Goal: Information Seeking & Learning: Check status

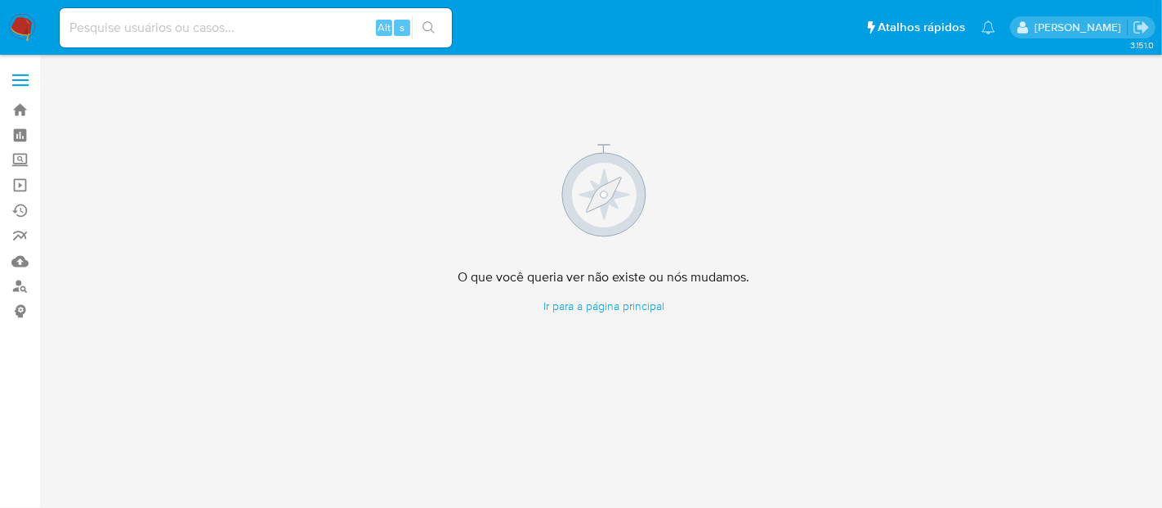
click at [25, 20] on img at bounding box center [22, 28] width 28 height 28
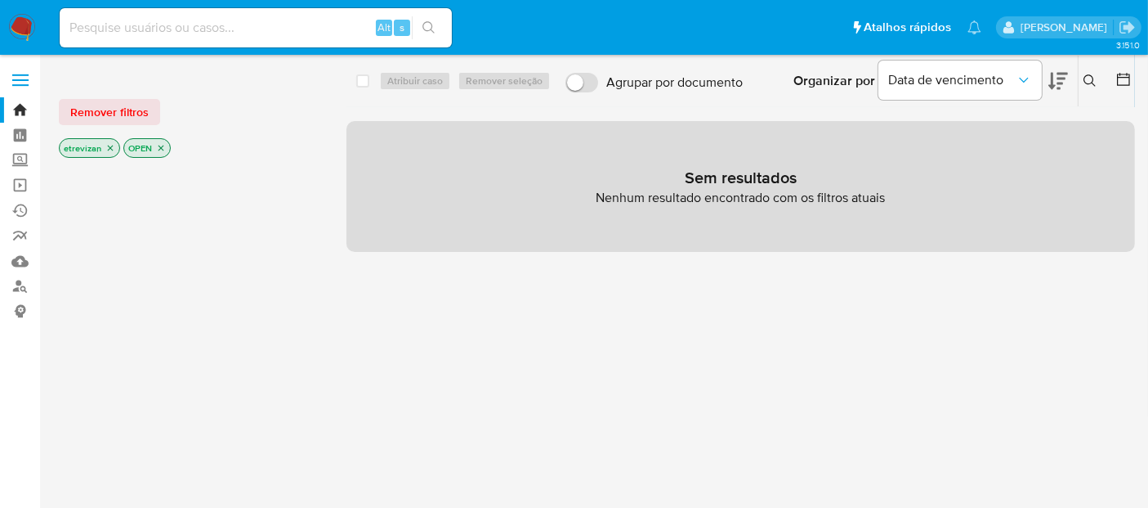
click at [28, 20] on img at bounding box center [22, 28] width 28 height 28
click at [25, 26] on img at bounding box center [22, 28] width 28 height 28
click at [170, 32] on input at bounding box center [256, 27] width 392 height 21
paste input "bnd1er8N5600BMOIsJdRw5wI"
type input "bnd1er8N5600BMOIsJdRw5wI"
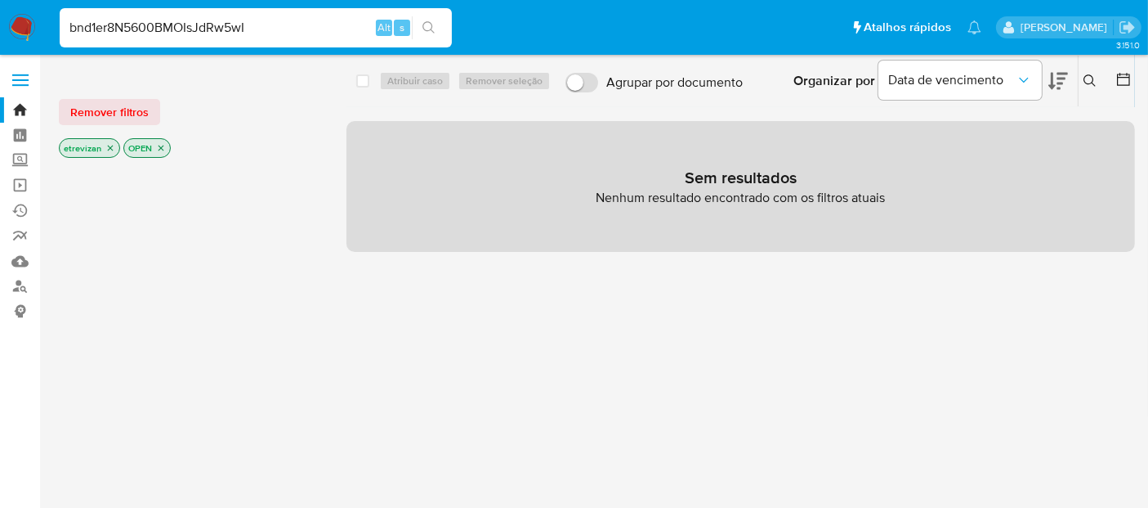
click at [424, 26] on icon "search-icon" at bounding box center [429, 27] width 13 height 13
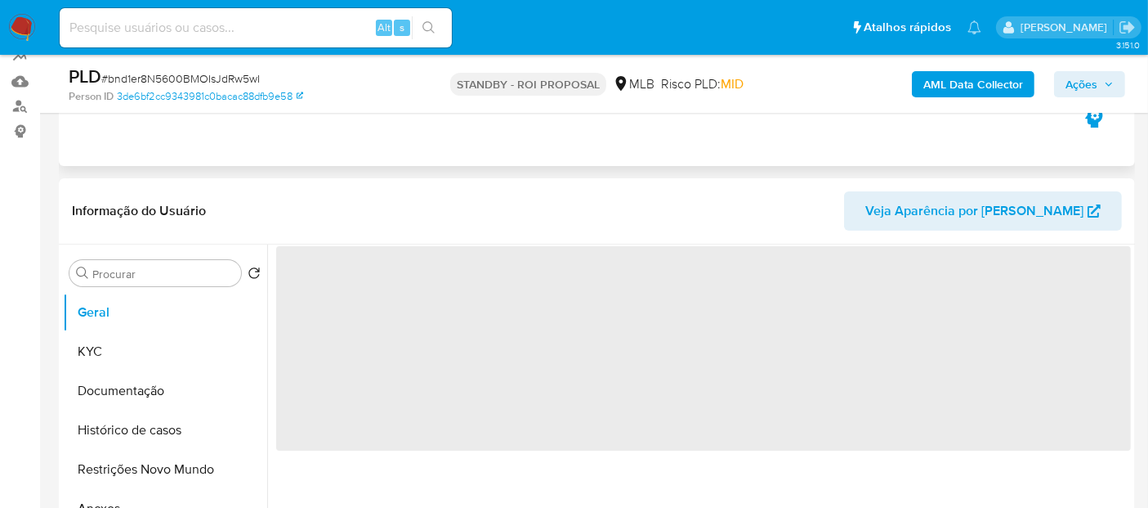
scroll to position [181, 0]
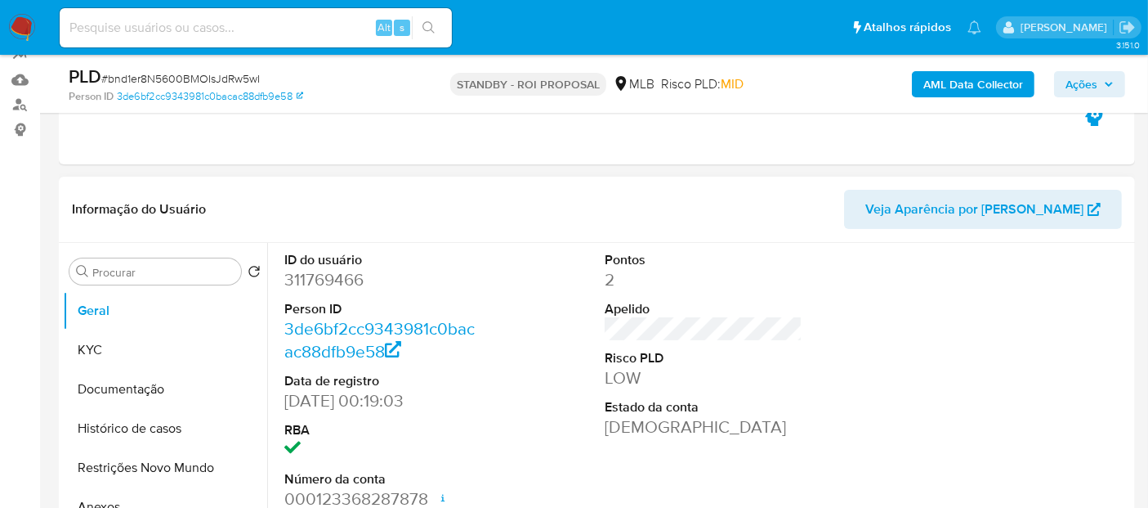
select select "10"
click at [194, 31] on input at bounding box center [256, 27] width 392 height 21
paste input "1zQ6eNzwvjB0bXqmfYp4x0dh"
type input "1zQ6eNzwvjB0bXqmfYp4x0dh"
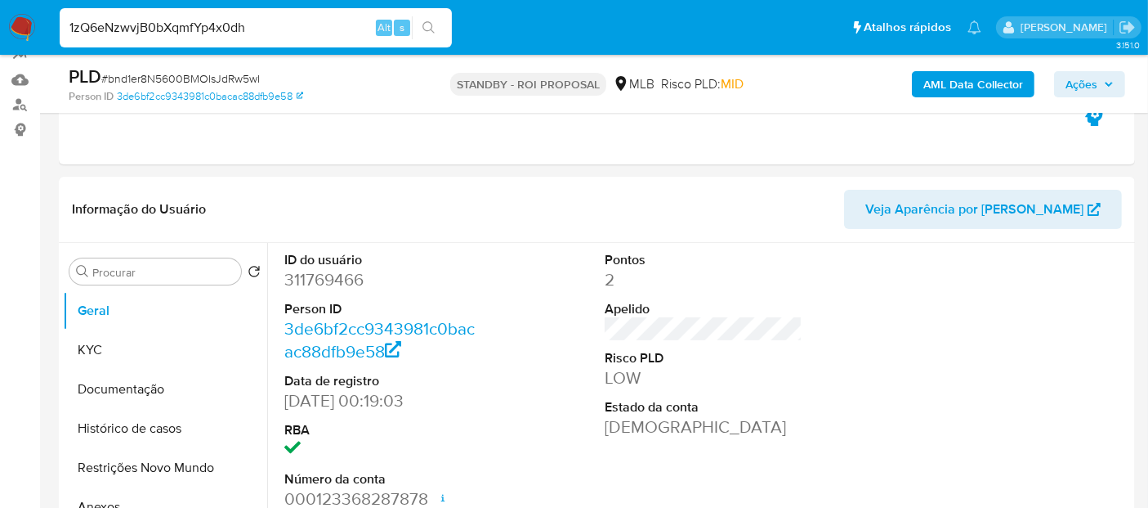
click at [432, 25] on icon "search-icon" at bounding box center [429, 27] width 13 height 13
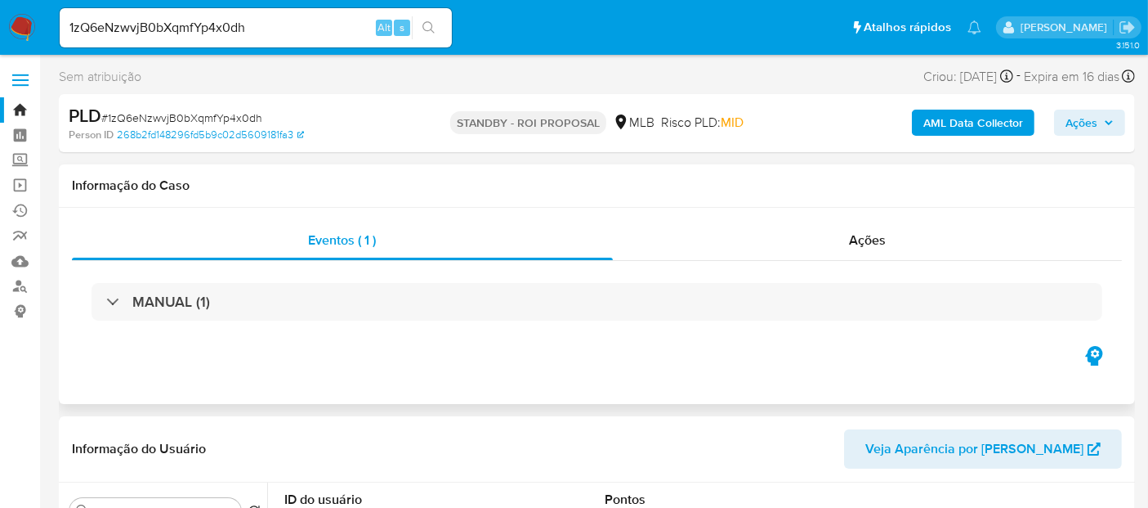
select select "10"
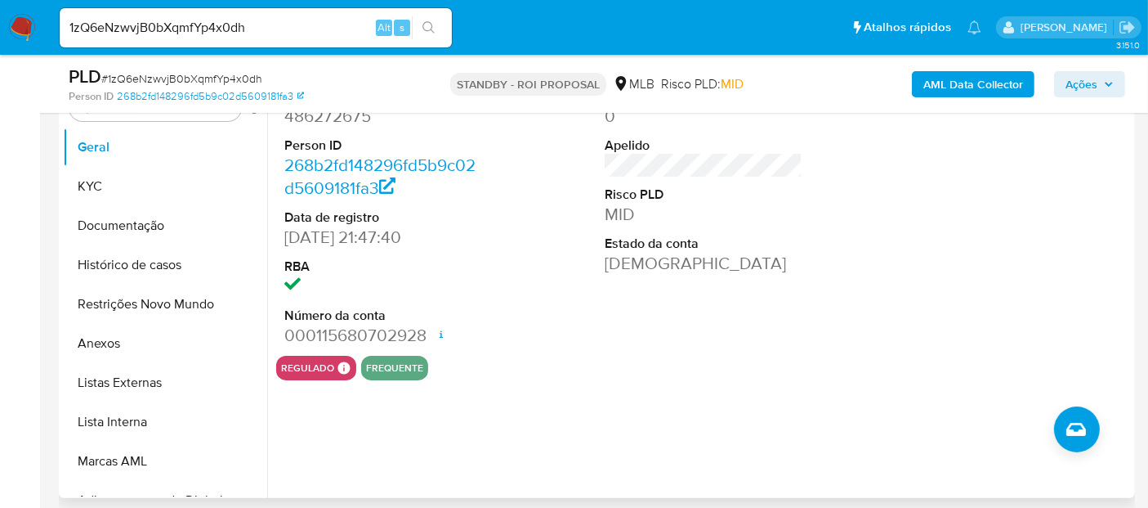
scroll to position [363, 0]
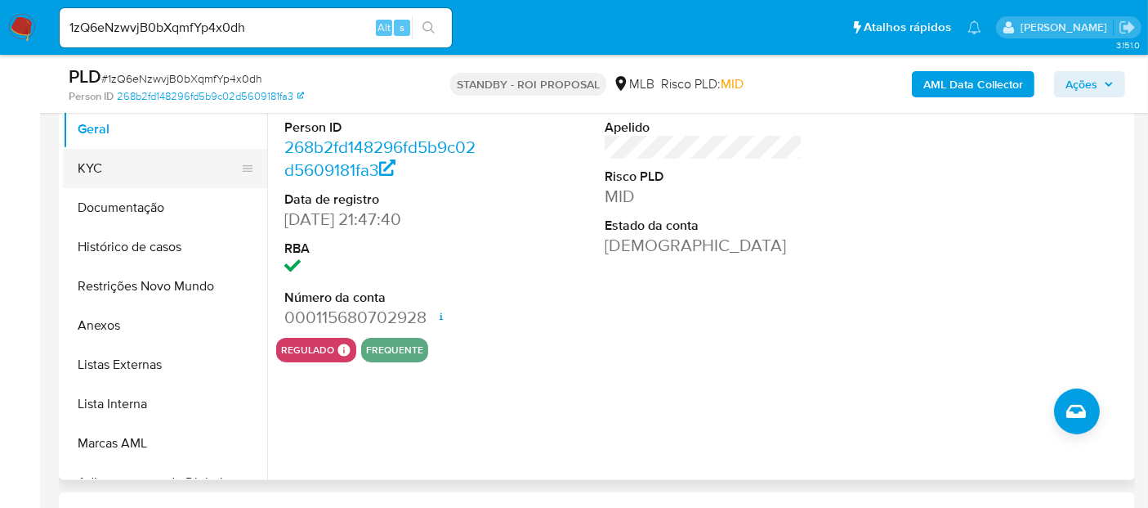
click at [107, 169] on button "KYC" at bounding box center [158, 168] width 191 height 39
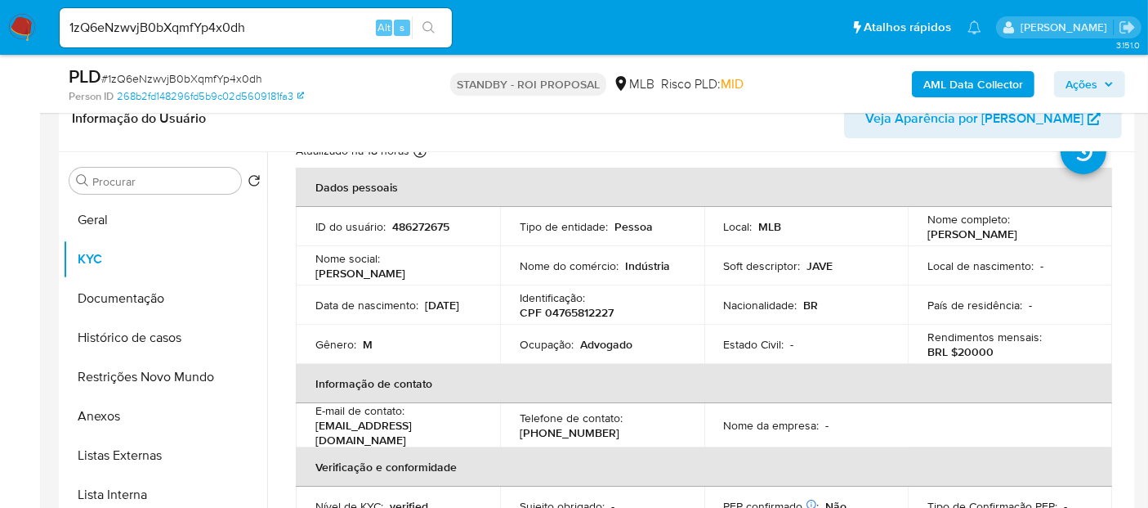
scroll to position [91, 0]
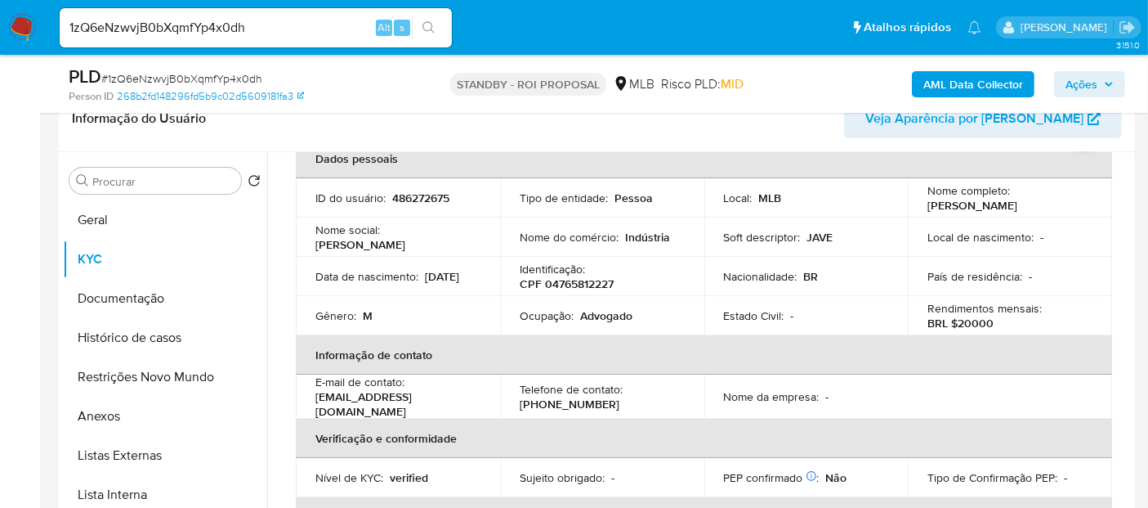
drag, startPoint x: 311, startPoint y: 280, endPoint x: 374, endPoint y: 284, distance: 62.3
click at [374, 284] on td "Data de nascimento : [DEMOGRAPHIC_DATA]" at bounding box center [398, 276] width 204 height 39
click at [105, 222] on button "Geral" at bounding box center [158, 219] width 191 height 39
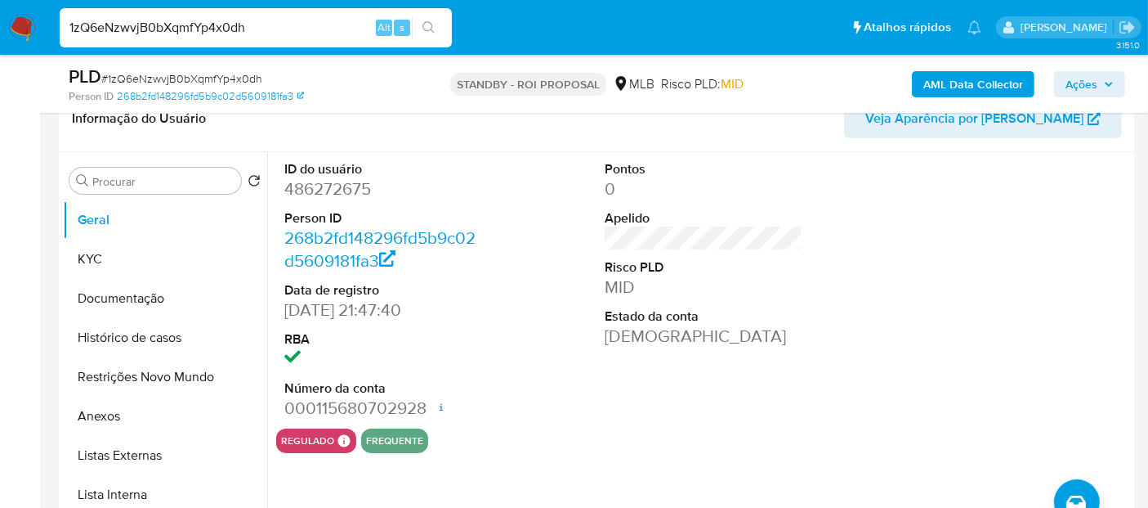
drag, startPoint x: 270, startPoint y: 27, endPoint x: 0, endPoint y: 1, distance: 271.0
click at [0, 1] on nav "Pausado Ver notificaciones 1zQ6eNzwvjB0bXqmfYp4x0dh Alt s Atalhos rápidos Presi…" at bounding box center [574, 27] width 1148 height 55
paste input "KwywH4glOEU3BraYyr1blq9y"
type input "KwywH4glOEU3BraYyr1blq9y"
click at [429, 22] on icon "search-icon" at bounding box center [429, 27] width 13 height 13
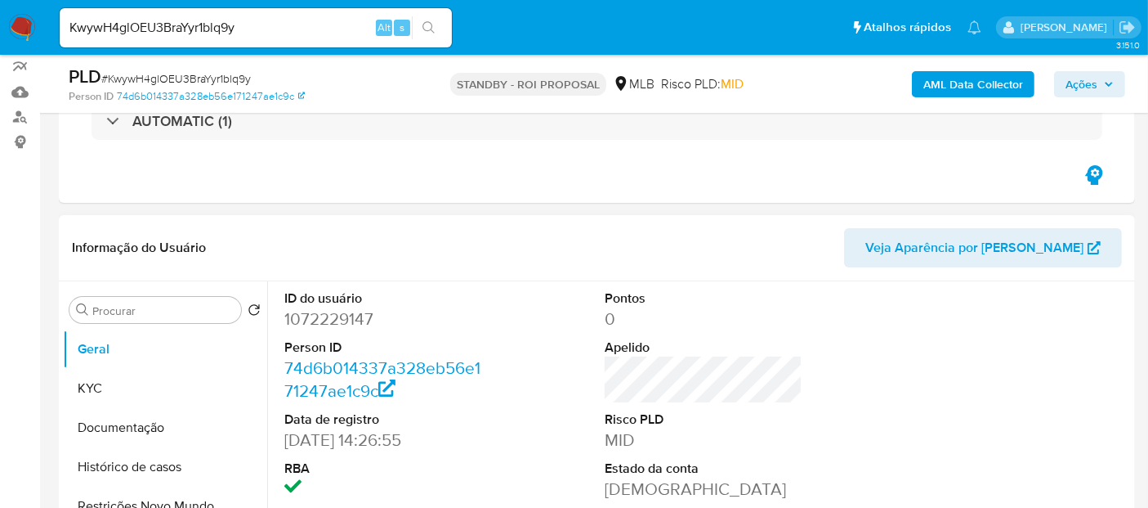
scroll to position [181, 0]
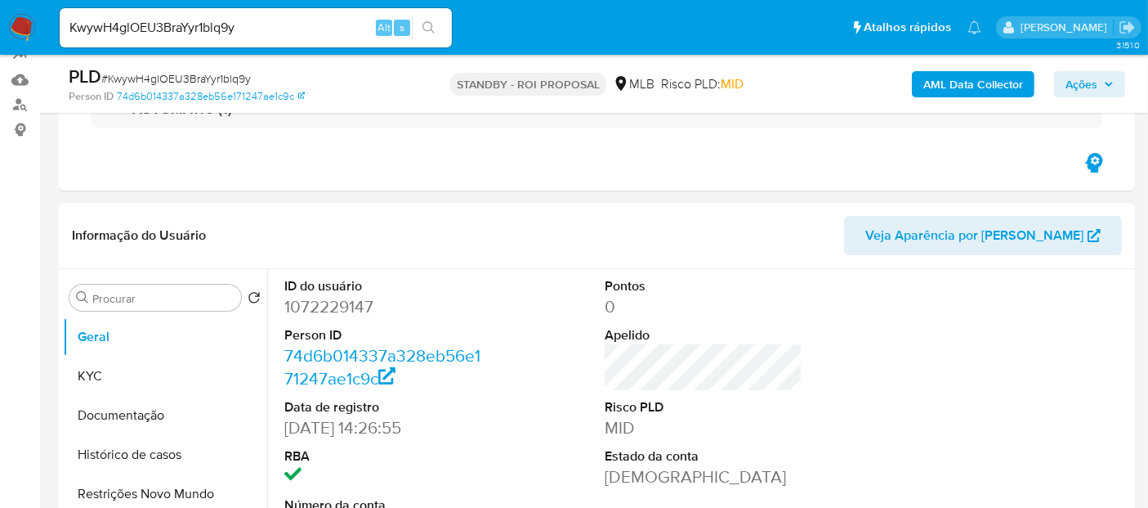
select select "10"
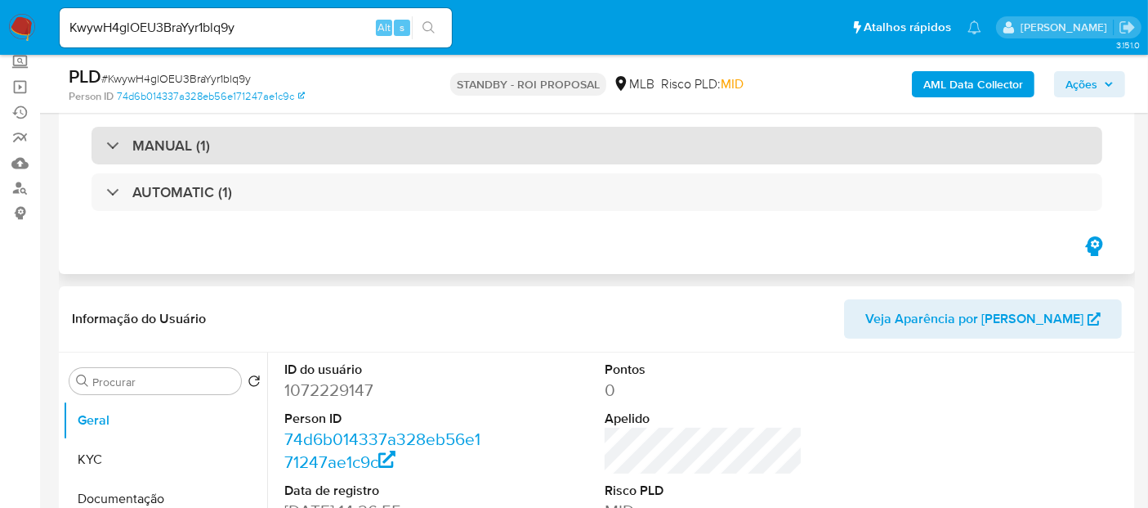
scroll to position [0, 0]
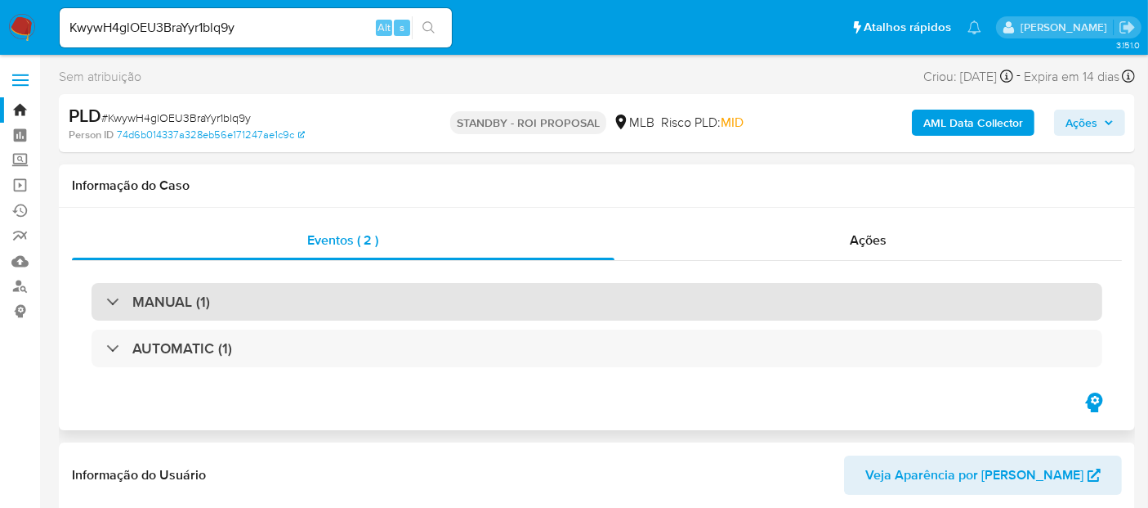
click at [273, 297] on div "MANUAL (1)" at bounding box center [597, 302] width 1011 height 38
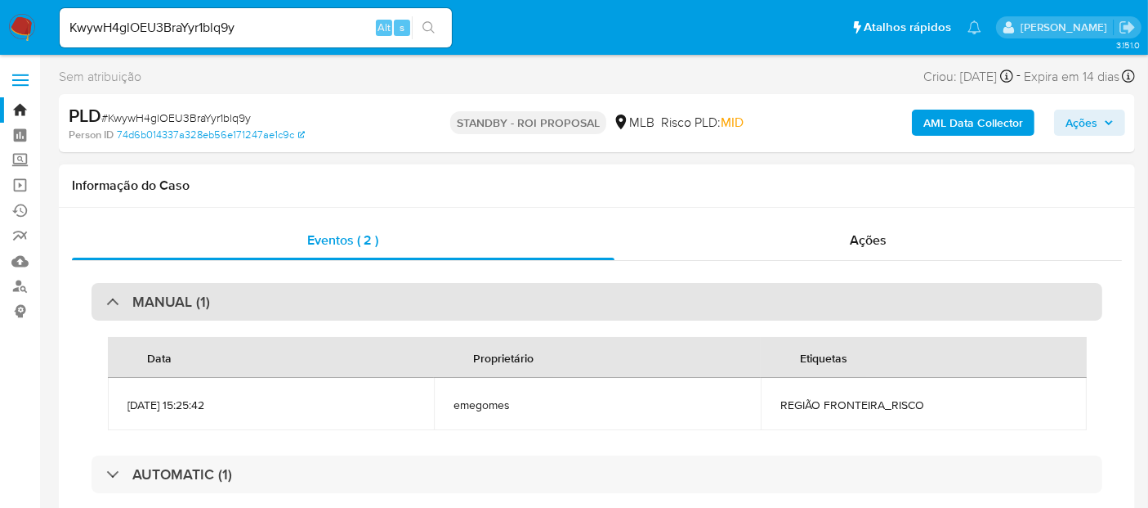
click at [278, 298] on div "MANUAL (1)" at bounding box center [597, 302] width 1011 height 38
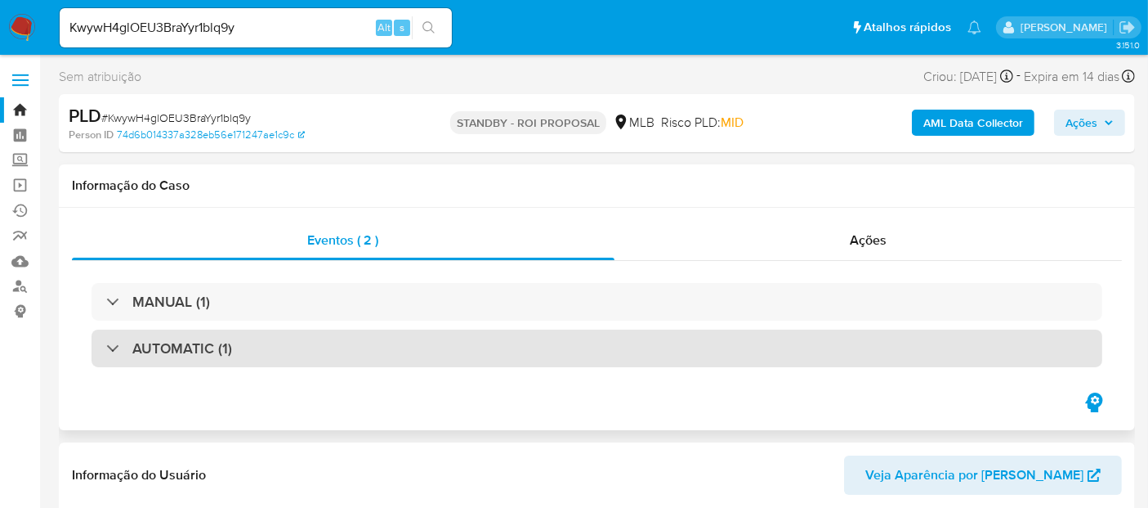
click at [264, 342] on div "AUTOMATIC (1)" at bounding box center [597, 348] width 1011 height 38
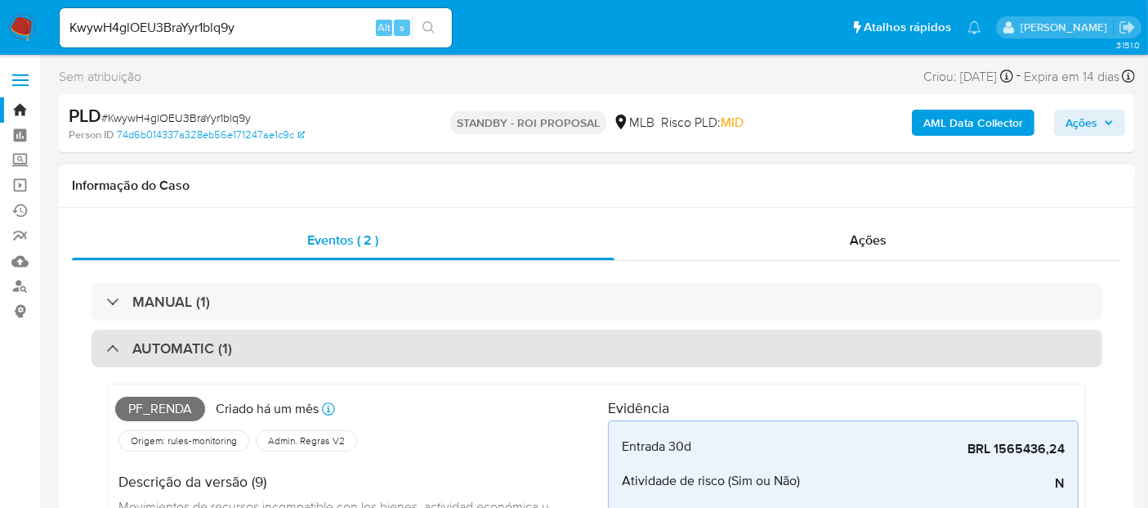
click at [266, 342] on div "AUTOMATIC (1)" at bounding box center [597, 348] width 1011 height 38
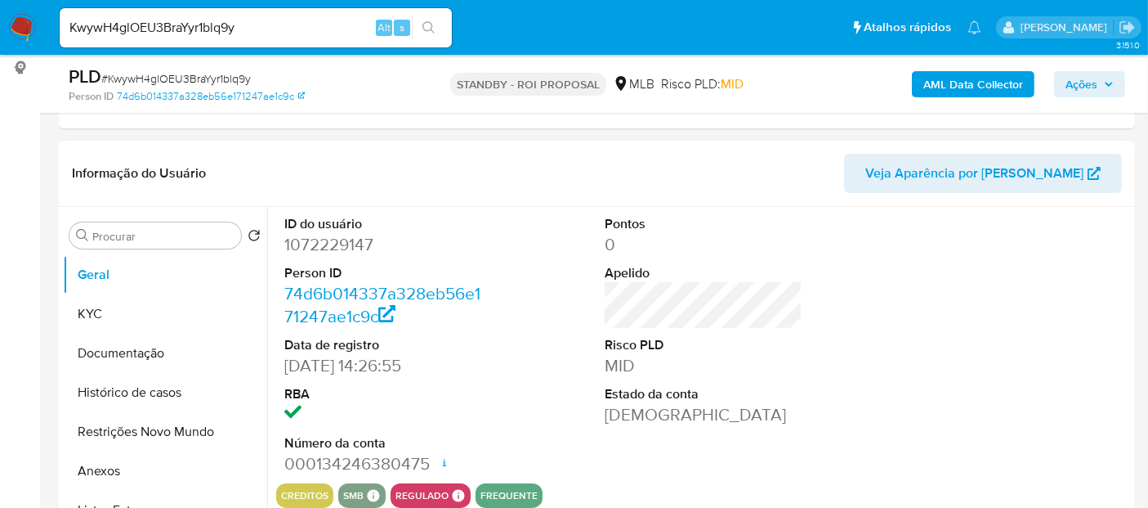
scroll to position [272, 0]
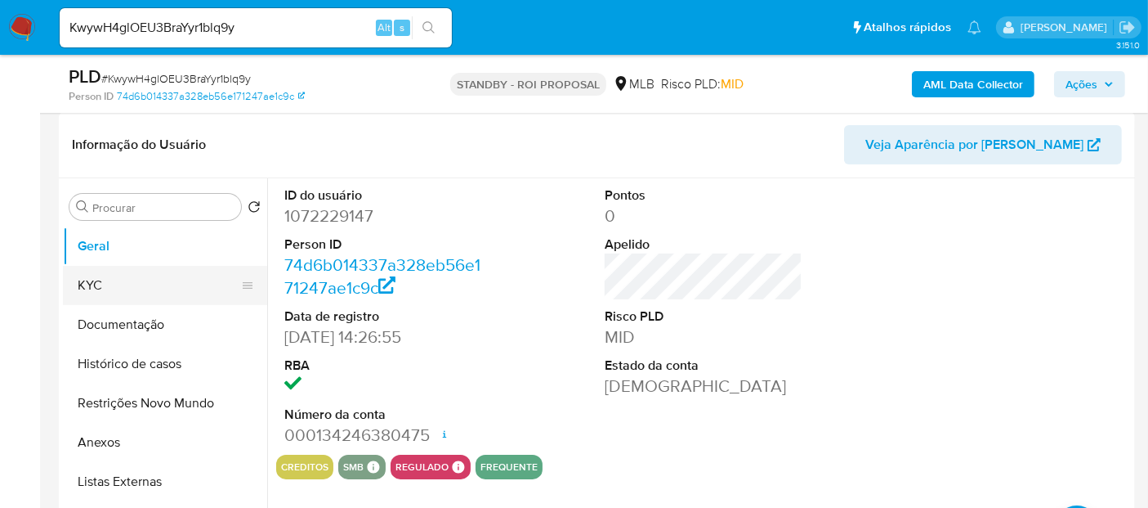
click at [137, 290] on button "KYC" at bounding box center [158, 285] width 191 height 39
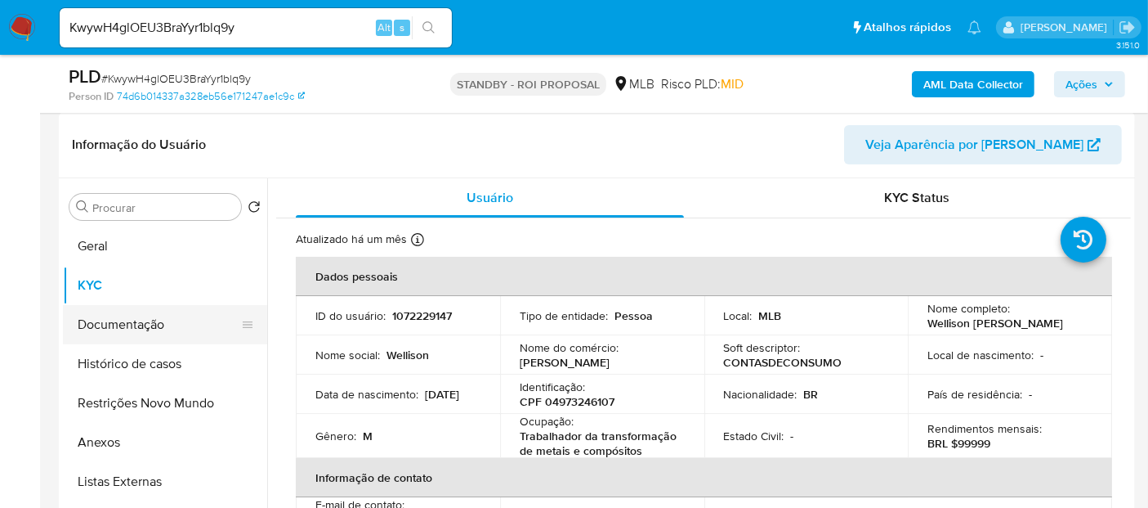
click at [106, 327] on button "Documentação" at bounding box center [158, 324] width 191 height 39
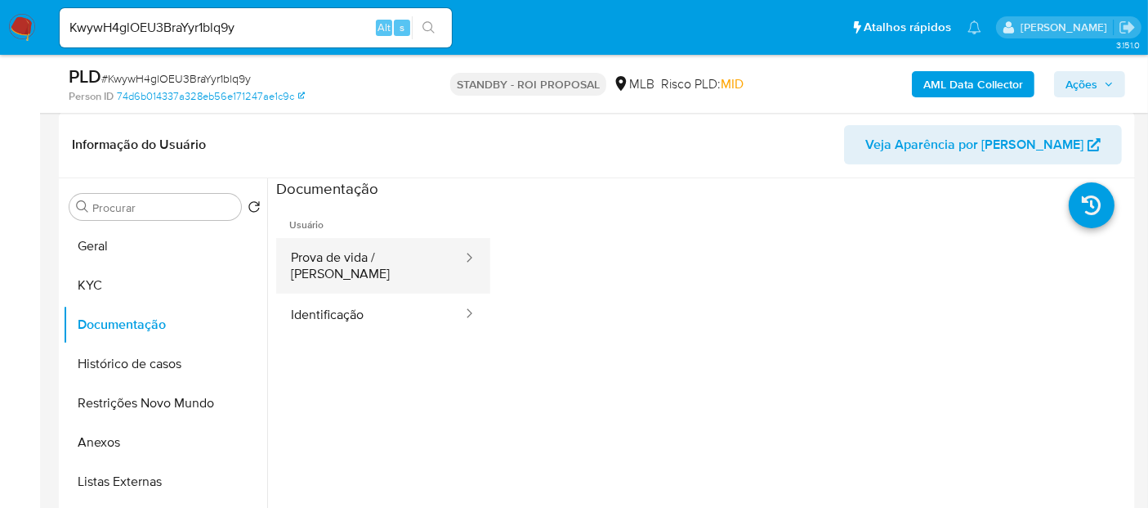
click at [399, 262] on button "Prova de vida / [PERSON_NAME]" at bounding box center [370, 266] width 188 height 56
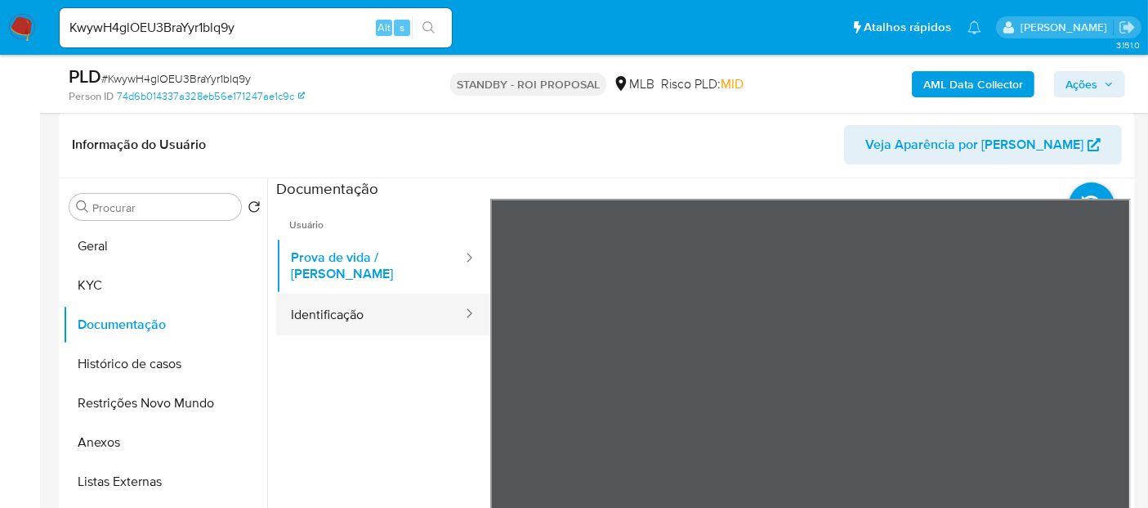
click at [372, 302] on button "Identificação" at bounding box center [370, 314] width 188 height 42
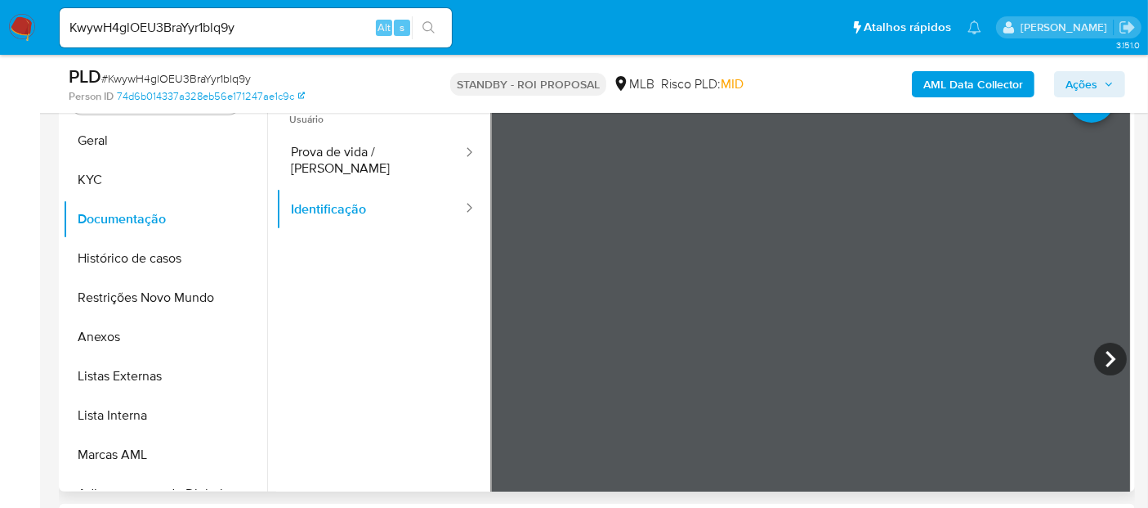
scroll to position [91, 0]
click at [1098, 358] on icon at bounding box center [1111, 358] width 33 height 33
click at [506, 358] on icon at bounding box center [510, 359] width 10 height 16
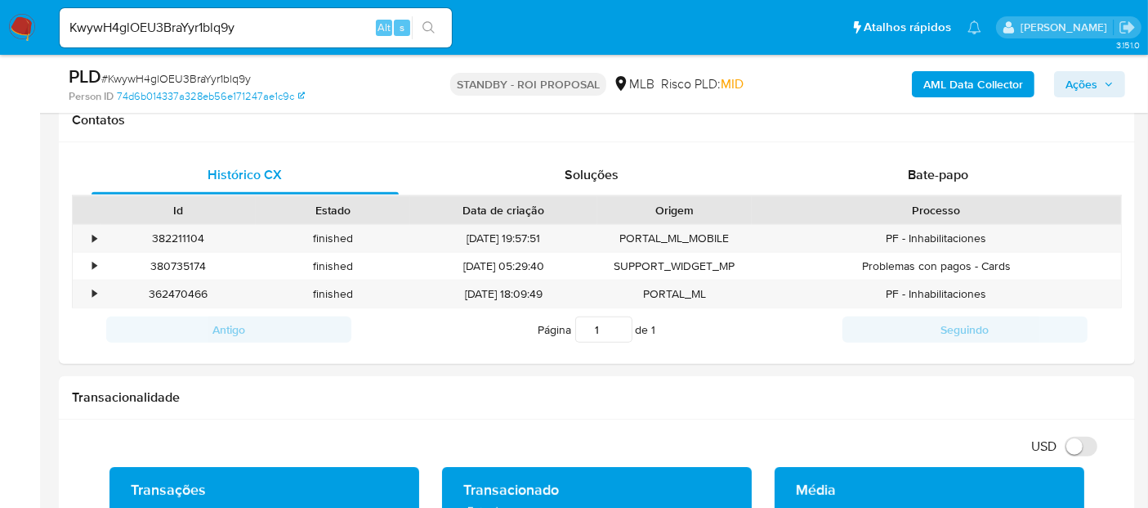
scroll to position [786, 0]
